Goal: Transaction & Acquisition: Purchase product/service

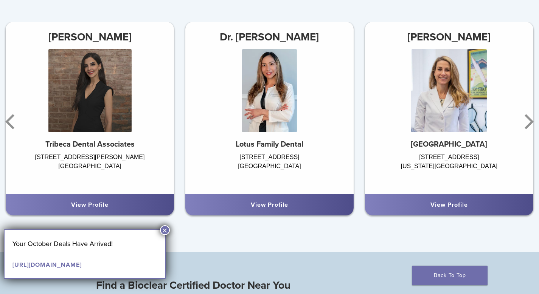
scroll to position [447, 0]
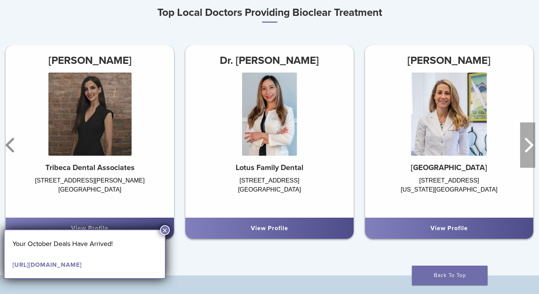
click at [530, 149] on icon "Next" at bounding box center [529, 145] width 9 height 15
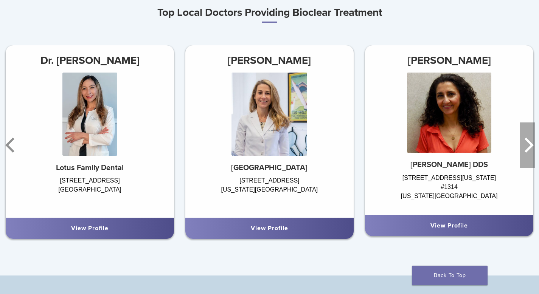
click at [530, 150] on icon "Next" at bounding box center [529, 145] width 9 height 15
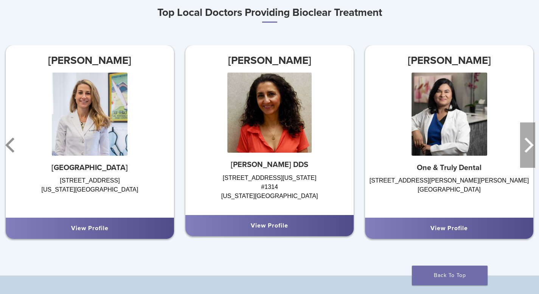
click at [530, 150] on icon "Next" at bounding box center [529, 145] width 9 height 15
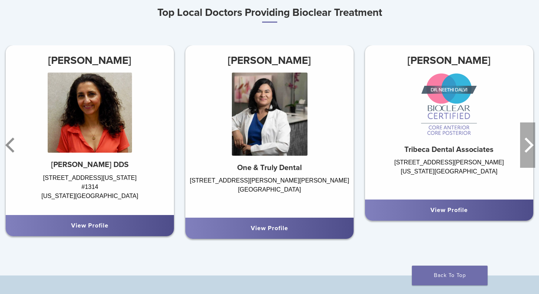
click at [530, 151] on icon "Next" at bounding box center [527, 145] width 15 height 45
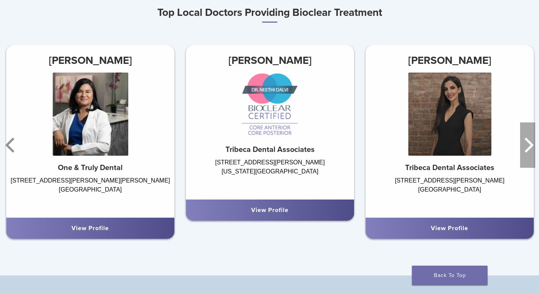
click at [530, 151] on icon "Next" at bounding box center [527, 145] width 15 height 45
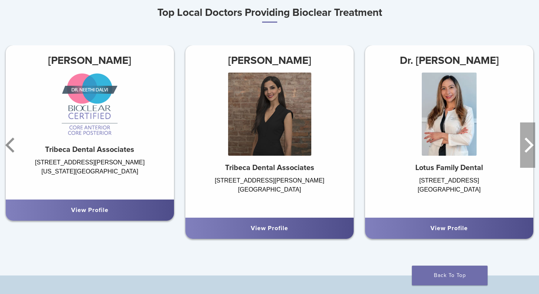
click at [530, 152] on icon "Next" at bounding box center [527, 145] width 15 height 45
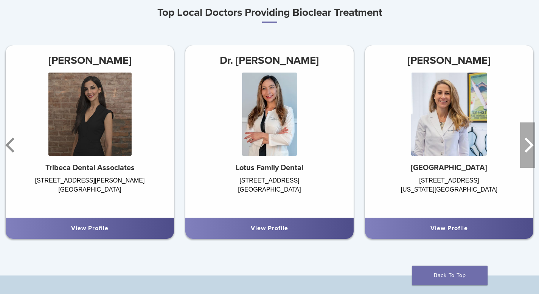
click at [530, 152] on icon "Next" at bounding box center [527, 145] width 15 height 45
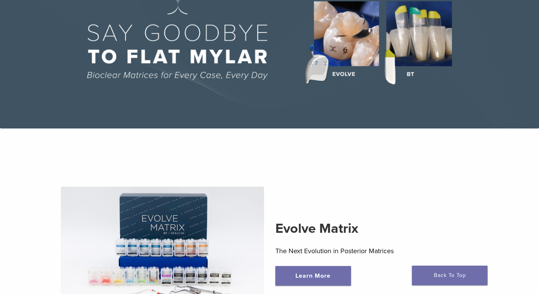
scroll to position [0, 0]
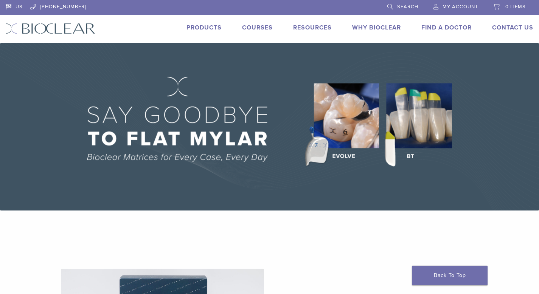
click at [461, 6] on span "My Account" at bounding box center [461, 7] width 36 height 6
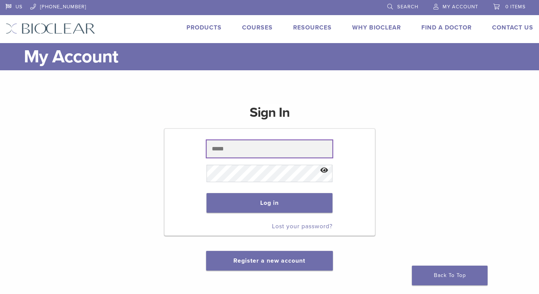
click at [250, 151] on input "text" at bounding box center [270, 148] width 126 height 17
click at [246, 153] on input "text" at bounding box center [270, 148] width 126 height 17
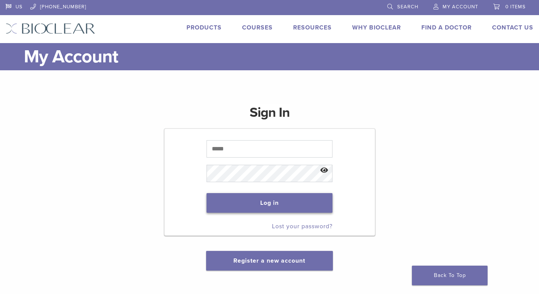
click at [246, 200] on button "Log in" at bounding box center [270, 203] width 126 height 20
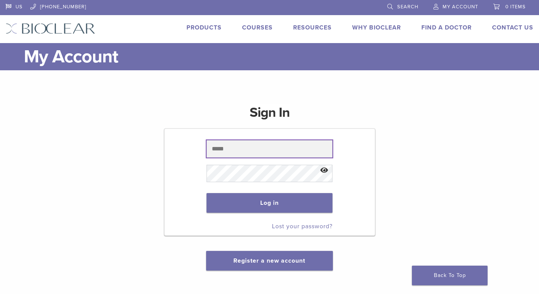
click at [246, 150] on input "text" at bounding box center [270, 148] width 126 height 17
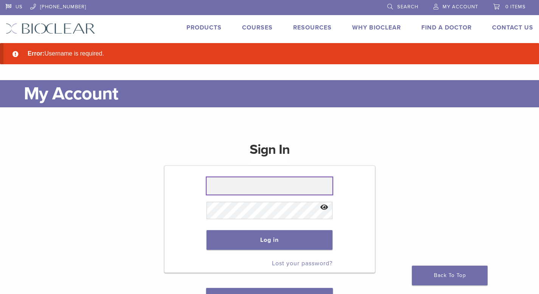
click at [224, 185] on input "text" at bounding box center [270, 186] width 126 height 17
type input "**********"
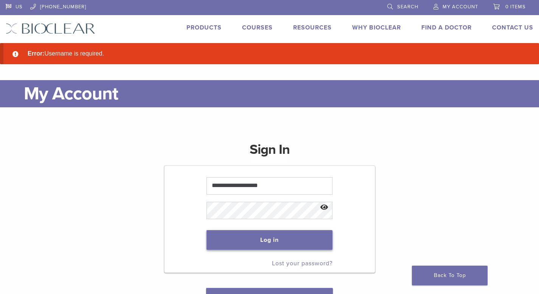
click at [259, 238] on button "Log in" at bounding box center [270, 240] width 126 height 20
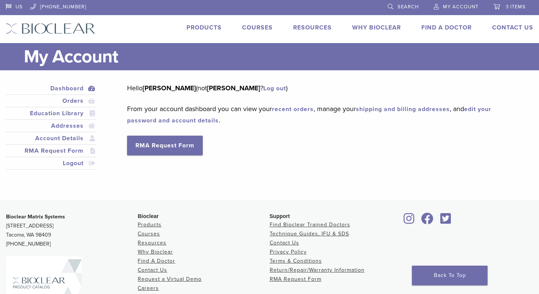
click at [209, 28] on link "Products" at bounding box center [204, 28] width 35 height 8
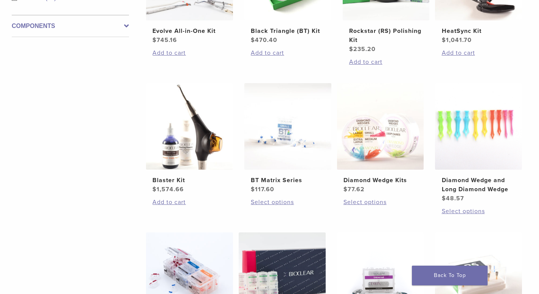
scroll to position [375, 0]
click at [176, 179] on h2 "Blaster Kit" at bounding box center [190, 180] width 74 height 9
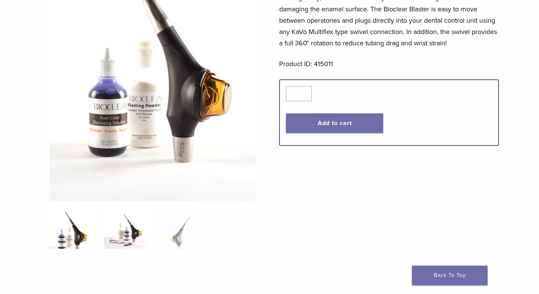
scroll to position [161, 0]
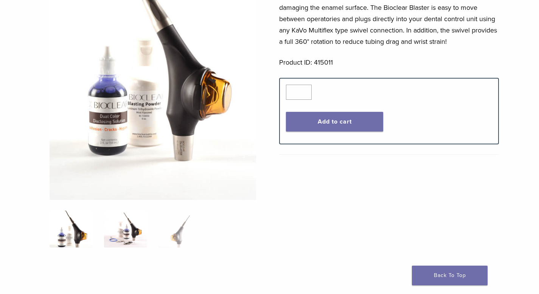
click at [128, 231] on img at bounding box center [125, 229] width 43 height 38
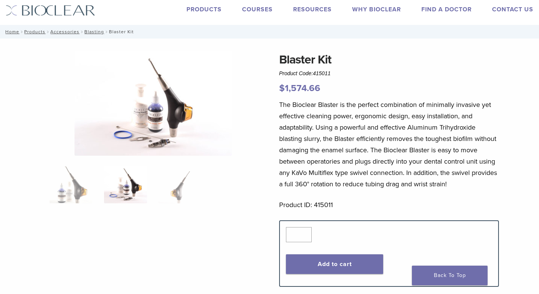
scroll to position [14, 0]
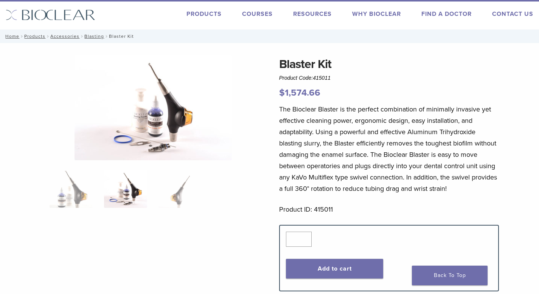
click at [157, 137] on img at bounding box center [153, 107] width 157 height 105
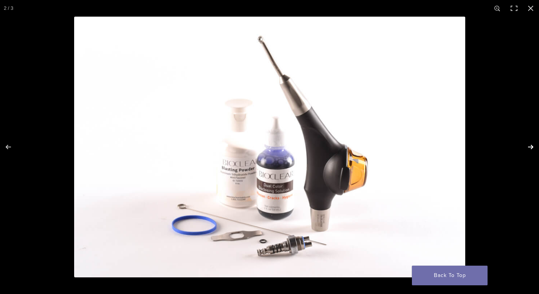
click at [531, 147] on button "Next (arrow right)" at bounding box center [526, 147] width 26 height 38
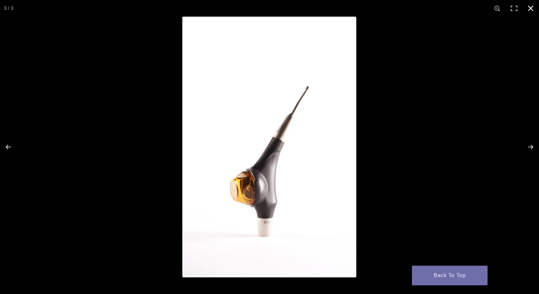
click at [531, 8] on button "Close (Esc)" at bounding box center [531, 8] width 17 height 17
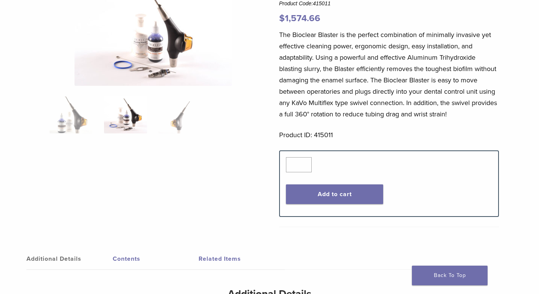
scroll to position [77, 0]
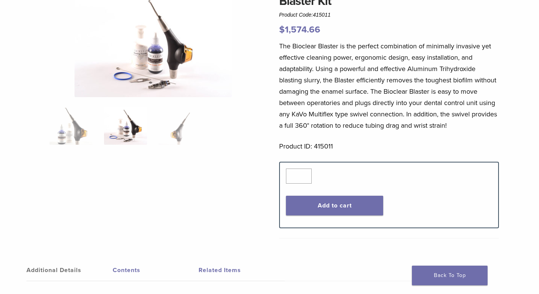
click at [125, 271] on link "Contents" at bounding box center [156, 270] width 86 height 21
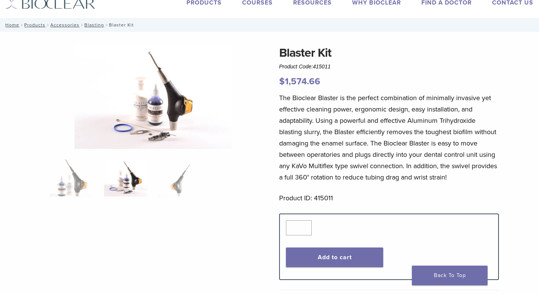
scroll to position [15, 0]
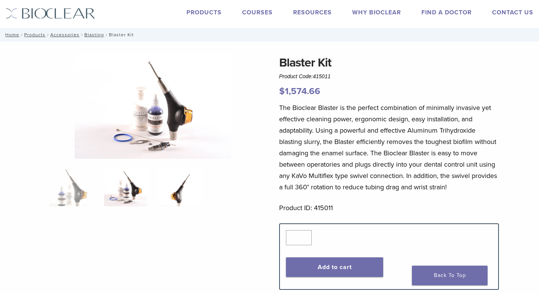
click at [182, 192] on img at bounding box center [180, 188] width 43 height 38
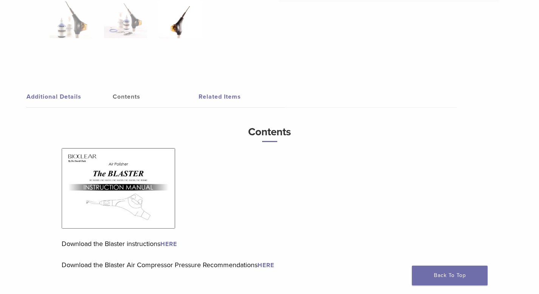
scroll to position [315, 0]
click at [146, 190] on img at bounding box center [119, 188] width 114 height 81
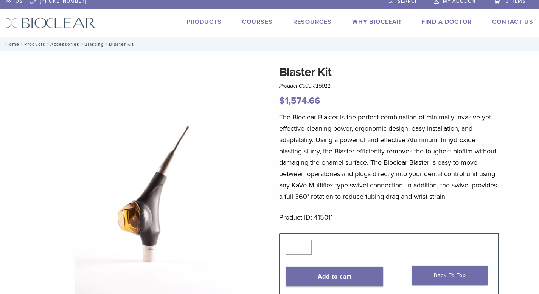
scroll to position [6, 0]
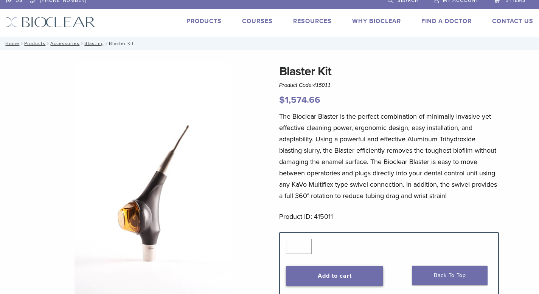
click at [337, 277] on button "Add to cart" at bounding box center [335, 276] width 98 height 20
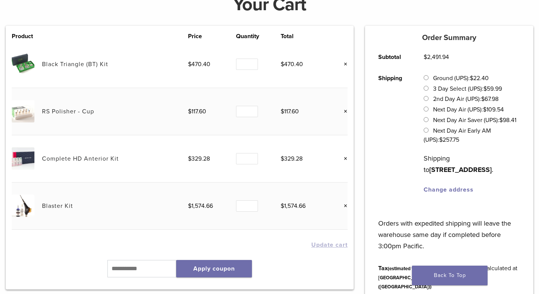
scroll to position [126, 0]
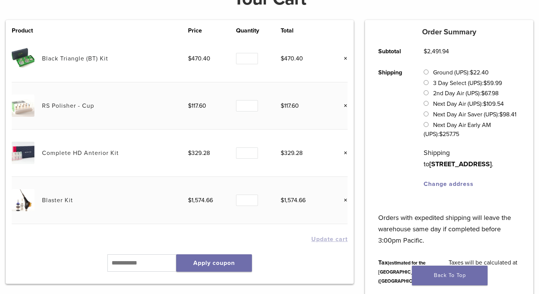
click at [346, 153] on link "×" at bounding box center [343, 153] width 10 height 10
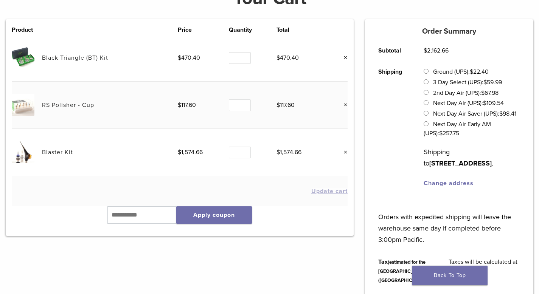
scroll to position [28, 0]
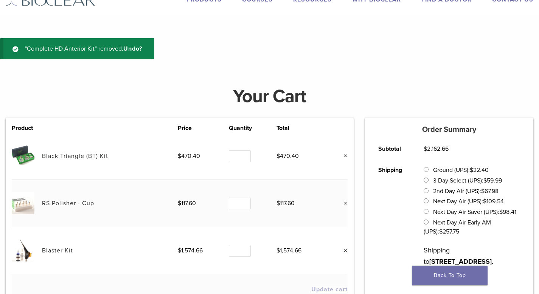
click at [346, 157] on link "×" at bounding box center [343, 156] width 10 height 10
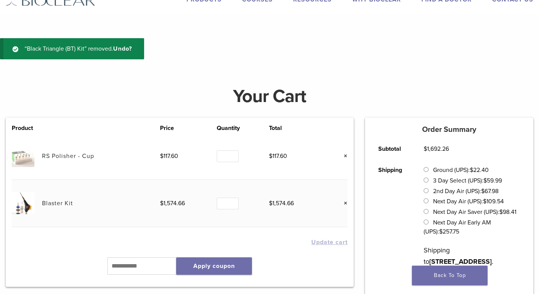
click at [346, 156] on link "×" at bounding box center [343, 156] width 10 height 10
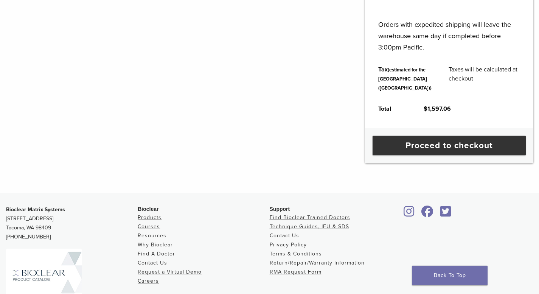
scroll to position [319, 0]
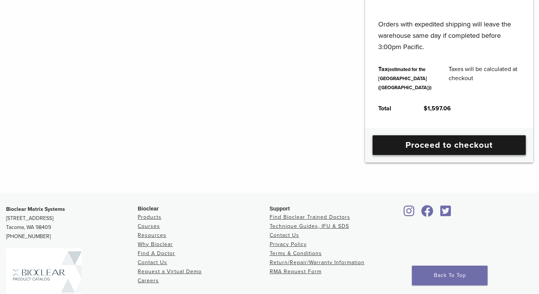
click at [446, 155] on link "Proceed to checkout" at bounding box center [449, 145] width 153 height 20
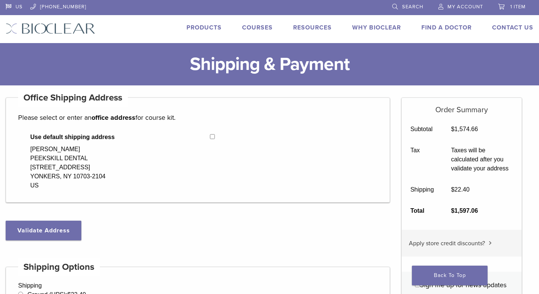
select select "**"
click at [515, 5] on span "1 item" at bounding box center [519, 7] width 16 height 6
